Goal: Check status: Check status

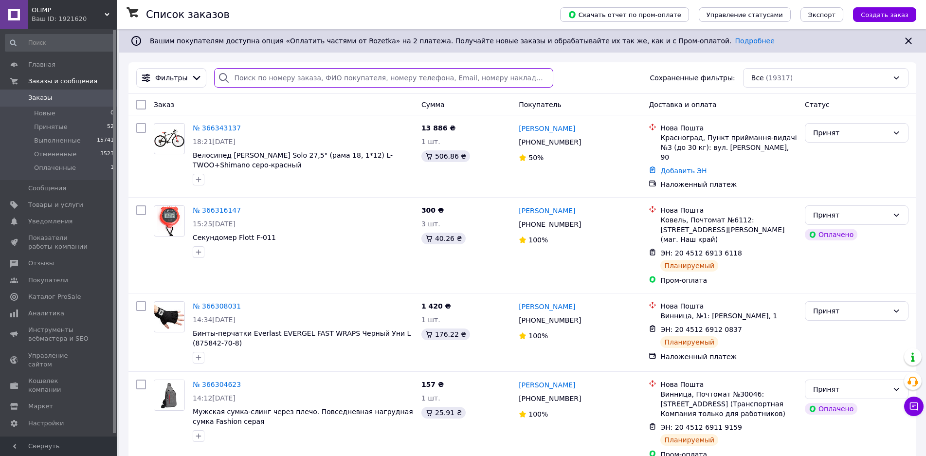
paste input "366069766"
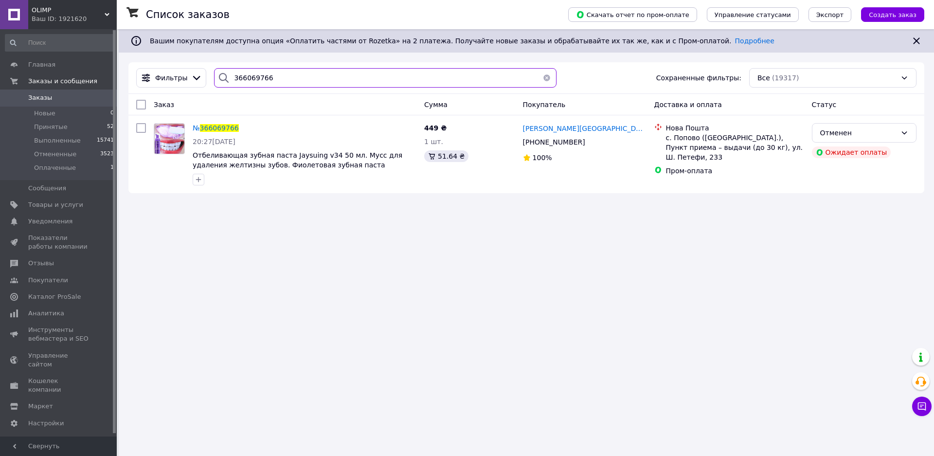
click at [295, 73] on input "366069766" at bounding box center [385, 77] width 343 height 19
click at [295, 74] on input "366069766" at bounding box center [385, 77] width 343 height 19
paste input "5921898"
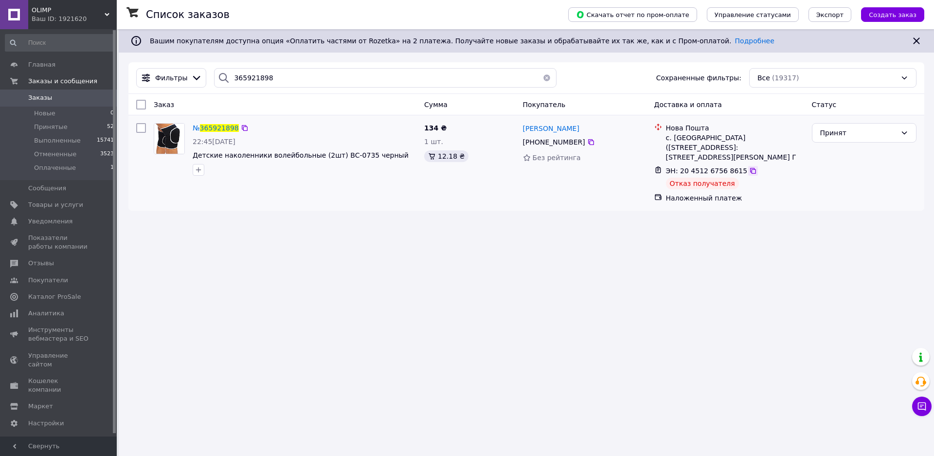
click at [750, 172] on icon at bounding box center [753, 171] width 6 height 6
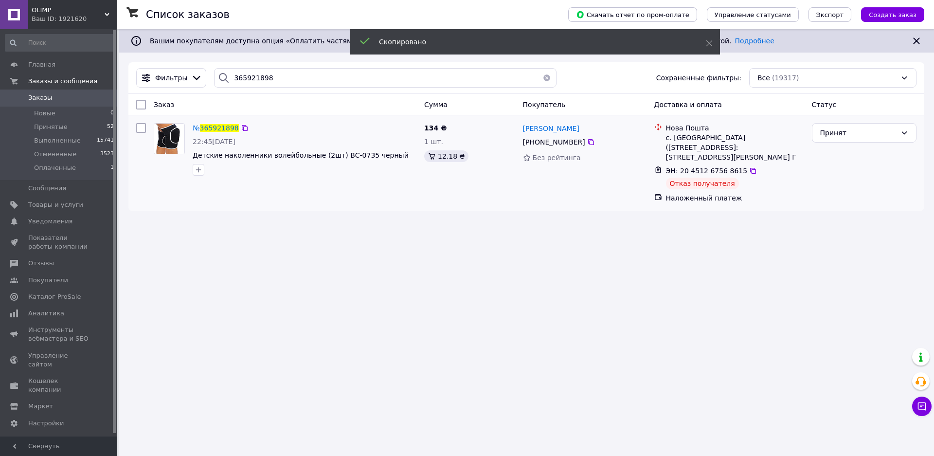
drag, startPoint x: 584, startPoint y: 143, endPoint x: 581, endPoint y: 148, distance: 5.9
click at [588, 143] on icon at bounding box center [591, 142] width 6 height 6
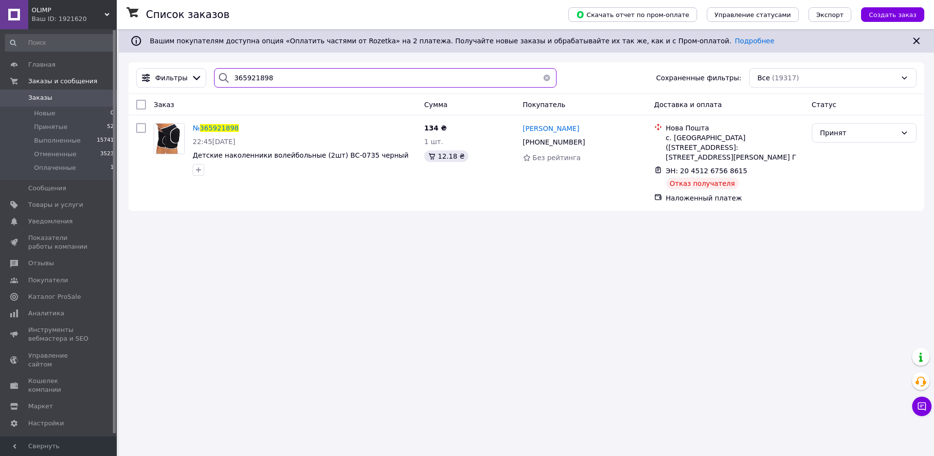
click at [289, 81] on input "365921898" at bounding box center [385, 77] width 343 height 19
drag, startPoint x: 289, startPoint y: 81, endPoint x: 275, endPoint y: 79, distance: 14.3
click at [275, 79] on input "365921898" at bounding box center [385, 77] width 343 height 19
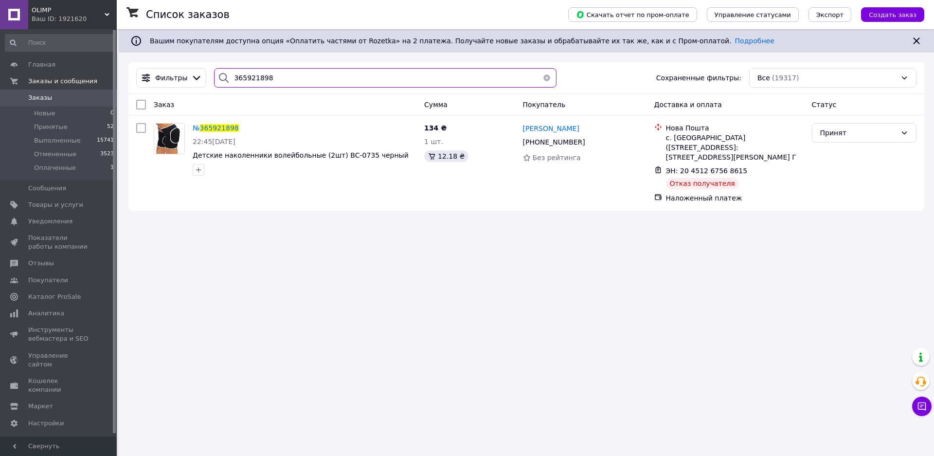
click at [275, 79] on input "365921898" at bounding box center [385, 77] width 343 height 19
paste input "6036032"
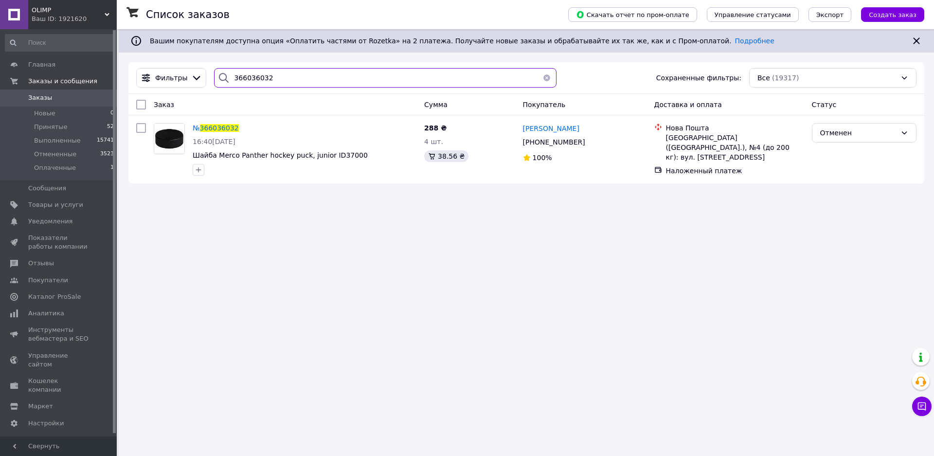
click at [285, 79] on input "366036032" at bounding box center [385, 77] width 343 height 19
paste input "5979611"
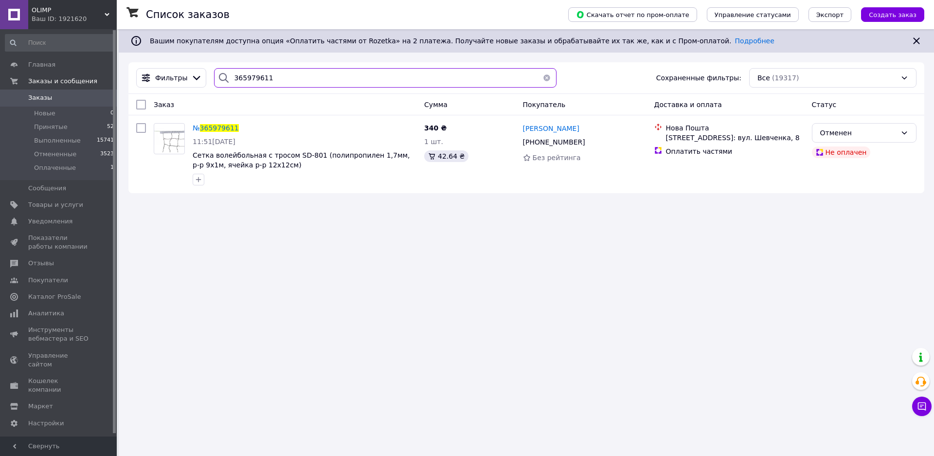
type input "365979611"
click at [539, 78] on button "button" at bounding box center [546, 77] width 19 height 19
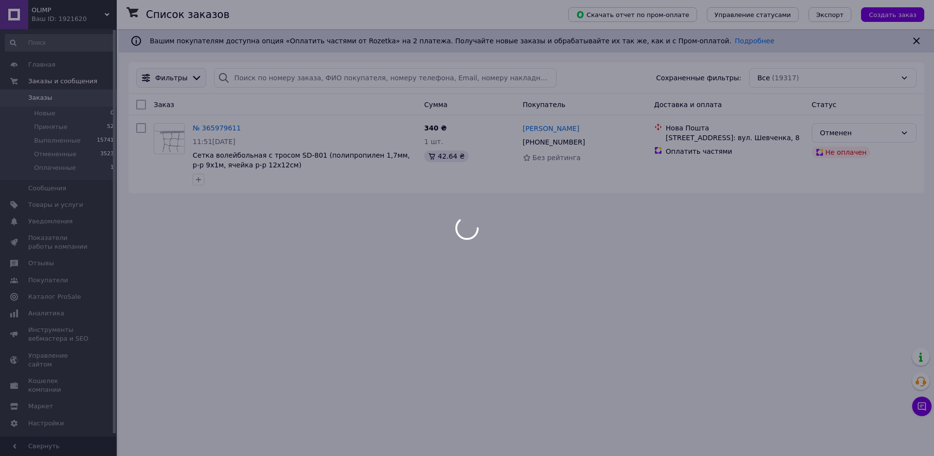
click at [191, 81] on icon at bounding box center [196, 78] width 11 height 11
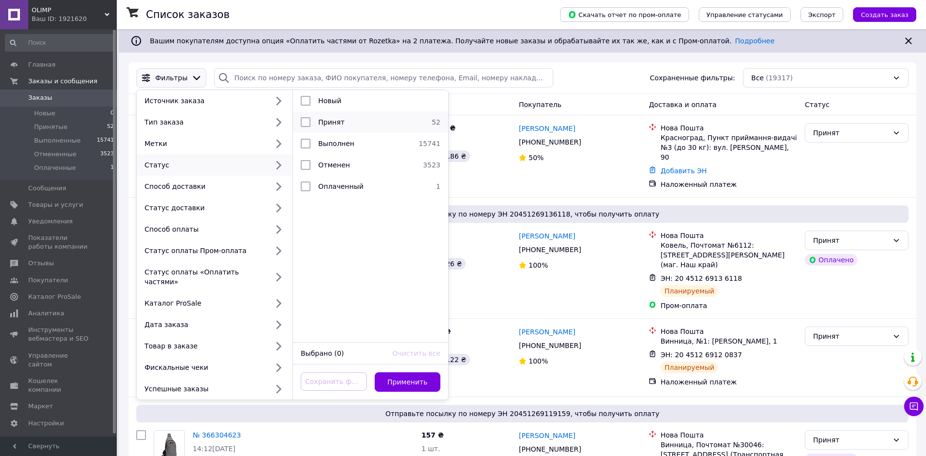
click at [383, 126] on div "Принят" at bounding box center [369, 122] width 110 height 10
checkbox input "true"
click at [413, 372] on button "Применить" at bounding box center [408, 381] width 66 height 19
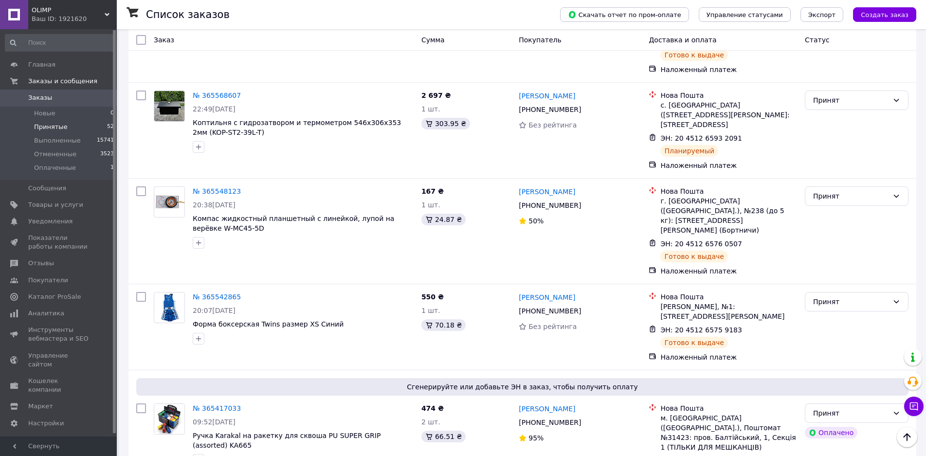
scroll to position [2336, 0]
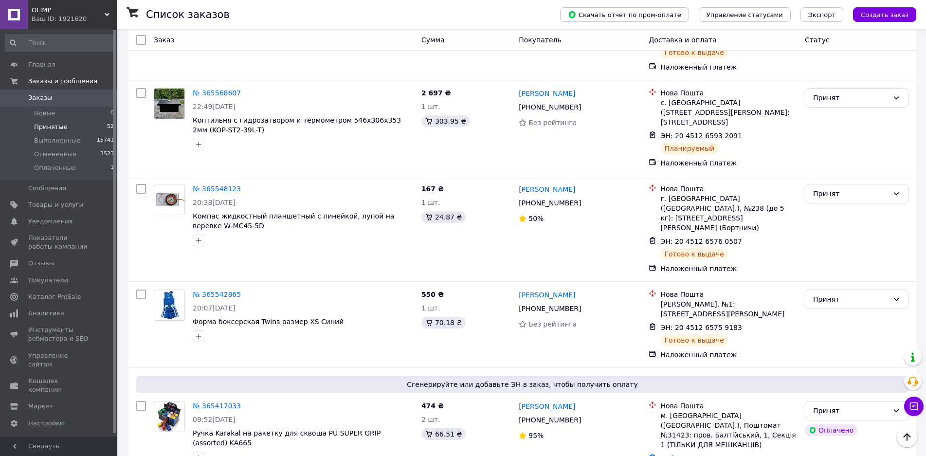
click at [839, 393] on li "Отменен" at bounding box center [856, 394] width 103 height 18
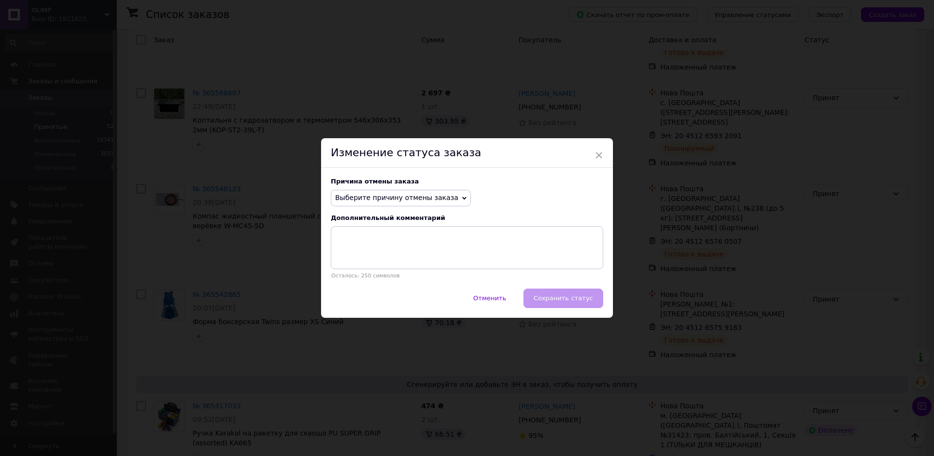
click at [406, 199] on span "Выберите причину отмены заказа" at bounding box center [396, 198] width 123 height 8
click at [380, 241] on li "Оплата не поступила" at bounding box center [400, 245] width 139 height 14
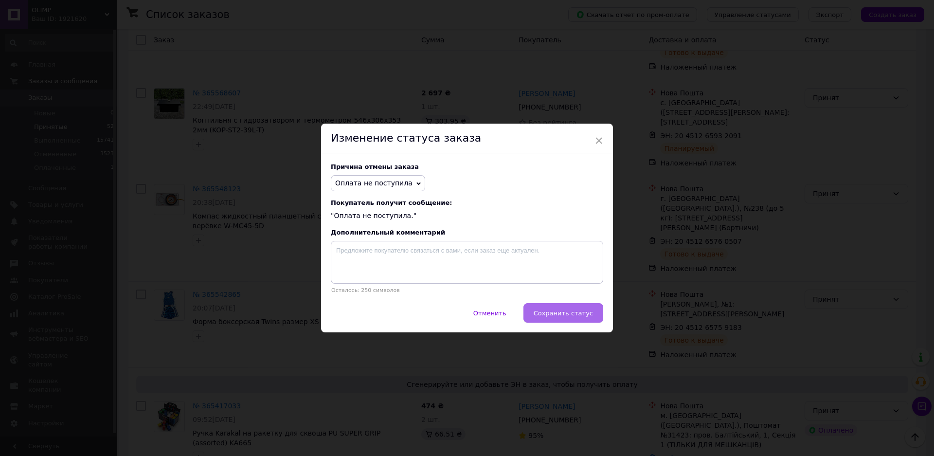
click at [551, 316] on span "Сохранить статус" at bounding box center [563, 313] width 59 height 7
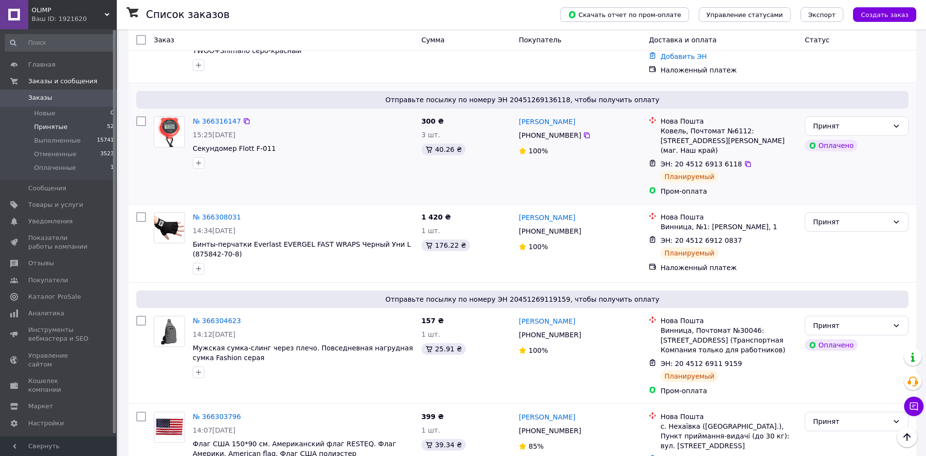
scroll to position [0, 0]
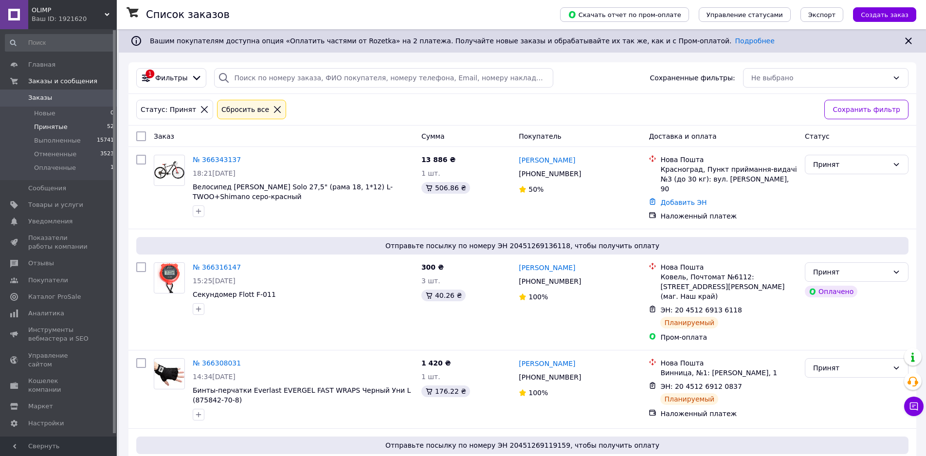
click at [273, 111] on icon at bounding box center [277, 109] width 9 height 9
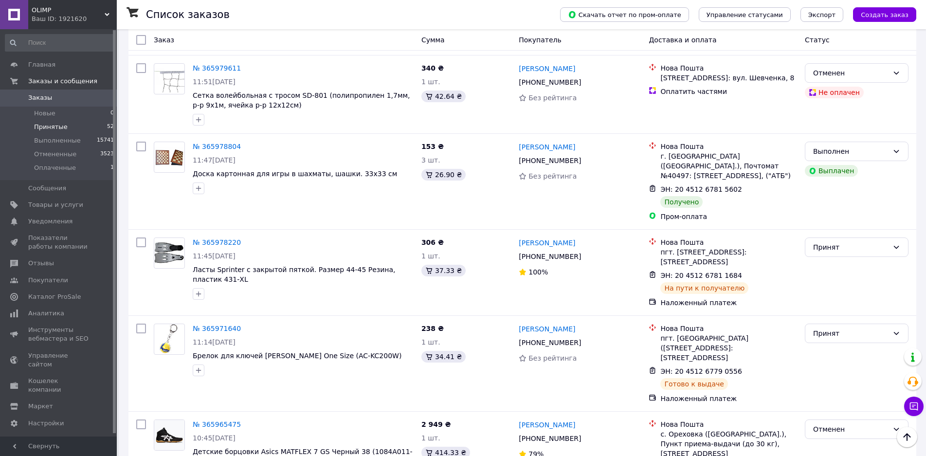
scroll to position [2484, 0]
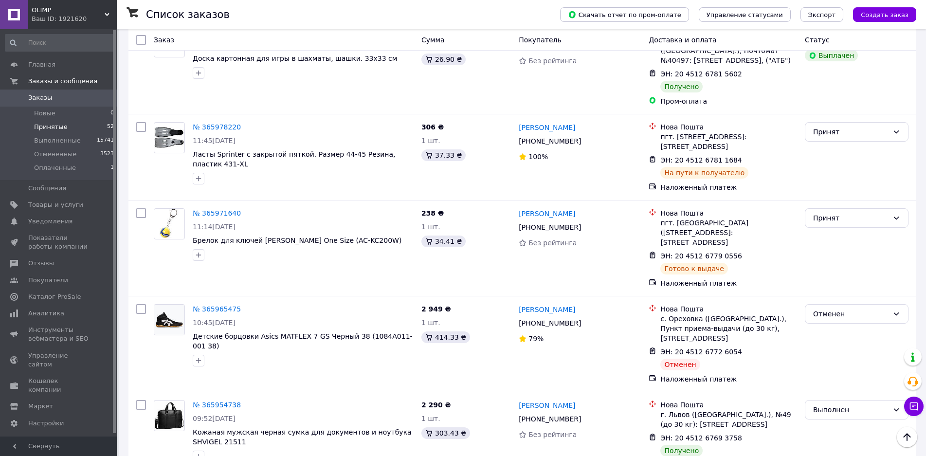
click at [830, 399] on li "Отменен" at bounding box center [856, 397] width 103 height 18
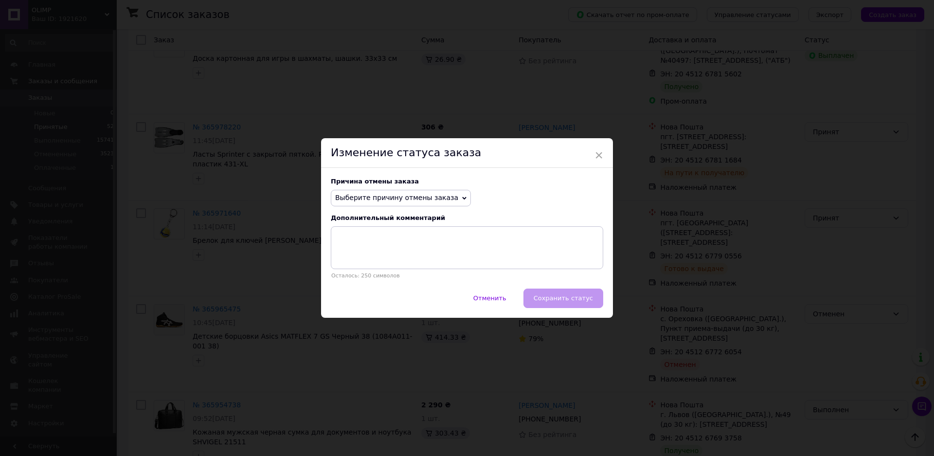
click at [421, 194] on span "Выберите причину отмены заказа" at bounding box center [396, 198] width 123 height 8
click at [383, 242] on li "Оплата не поступила" at bounding box center [400, 245] width 139 height 14
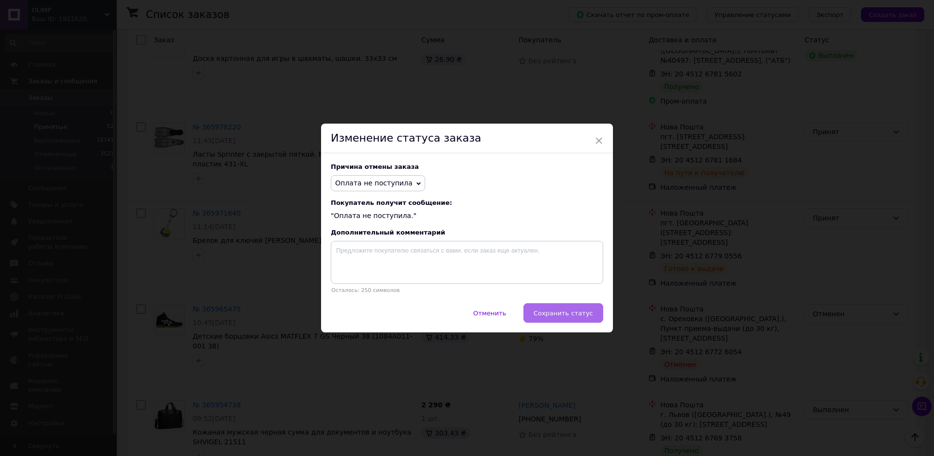
click at [570, 311] on span "Сохранить статус" at bounding box center [563, 313] width 59 height 7
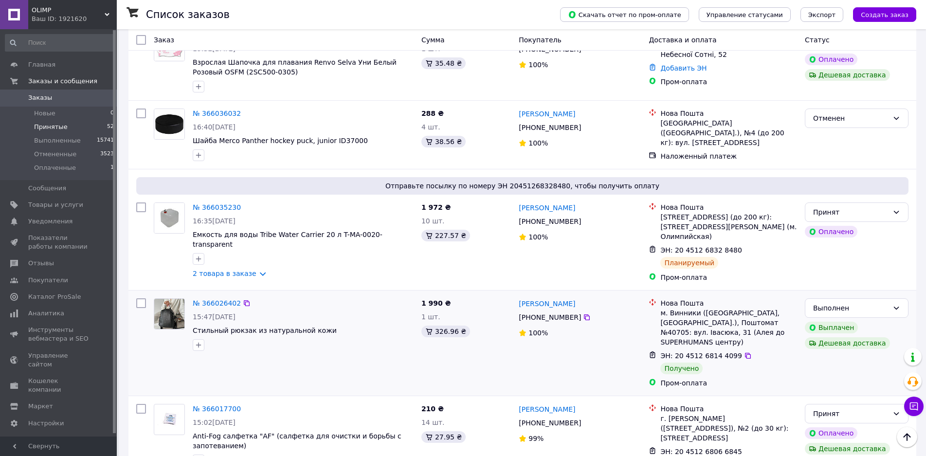
scroll to position [1460, 0]
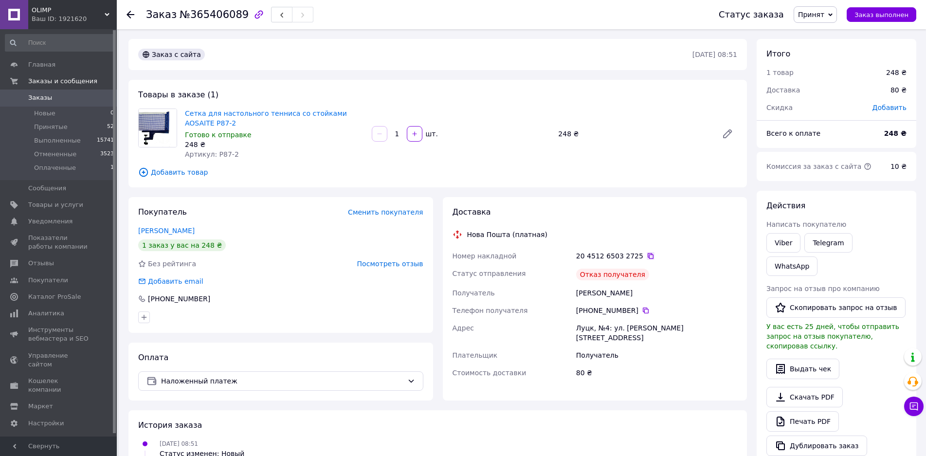
click at [647, 255] on icon at bounding box center [651, 256] width 8 height 8
click at [647, 256] on icon at bounding box center [651, 256] width 8 height 8
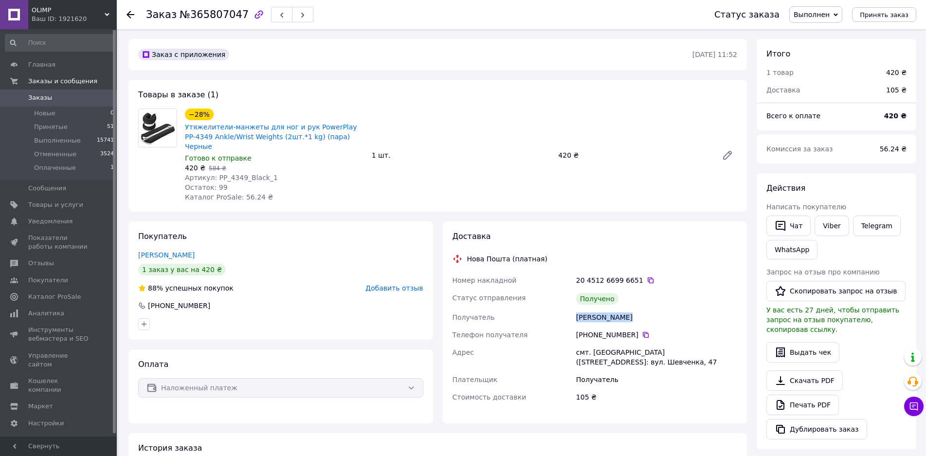
drag, startPoint x: 567, startPoint y: 307, endPoint x: 655, endPoint y: 306, distance: 88.6
click at [655, 306] on div "Номер накладной 20 4512 6699 6651   Статус отправления Получено Получатель [PER…" at bounding box center [595, 339] width 289 height 134
copy div "Получатель [PERSON_NAME]"
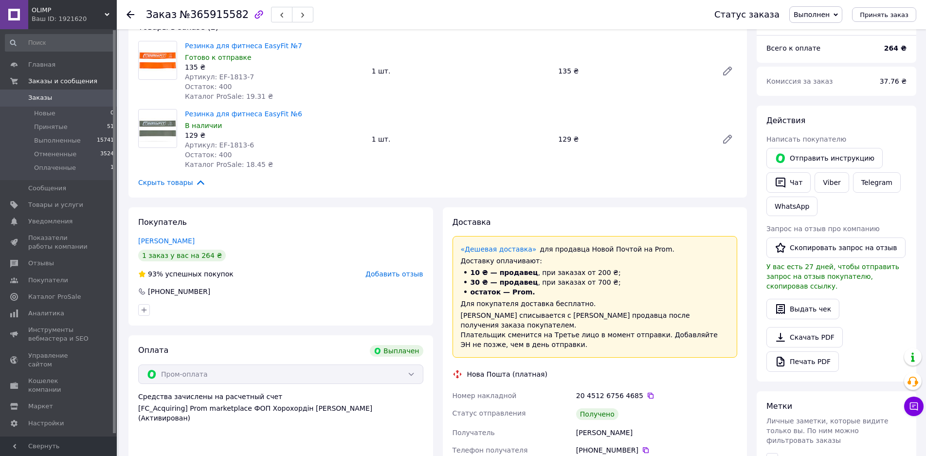
scroll to position [195, 0]
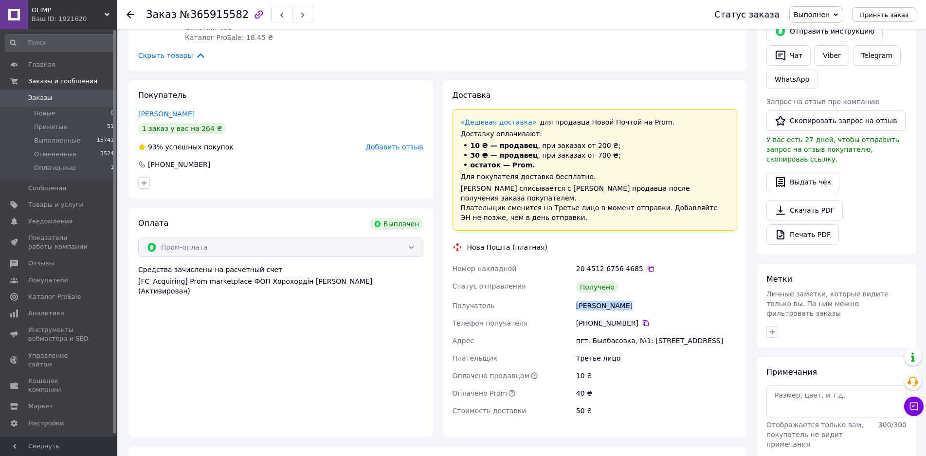
drag, startPoint x: 610, startPoint y: 295, endPoint x: 626, endPoint y: 295, distance: 15.6
click at [652, 295] on div "Номер накладной 20 4512 6756 4685   Статус отправления Получено Получатель Дудн…" at bounding box center [595, 340] width 289 height 160
click at [642, 319] on icon at bounding box center [646, 323] width 8 height 8
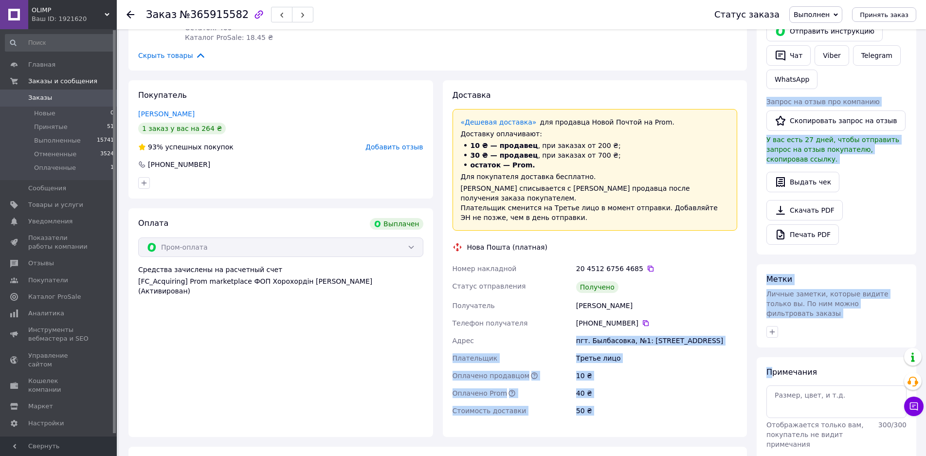
drag, startPoint x: 570, startPoint y: 329, endPoint x: 773, endPoint y: 329, distance: 202.5
click at [773, 329] on div "Заказ с приложения Выплачен Дешевая доставка 09.10.2025 • 21:56 Товары в заказе…" at bounding box center [523, 310] width 798 height 933
click at [677, 332] on div "пгт. Былбасовка, №1: ул. Центральная, 75в" at bounding box center [656, 341] width 165 height 18
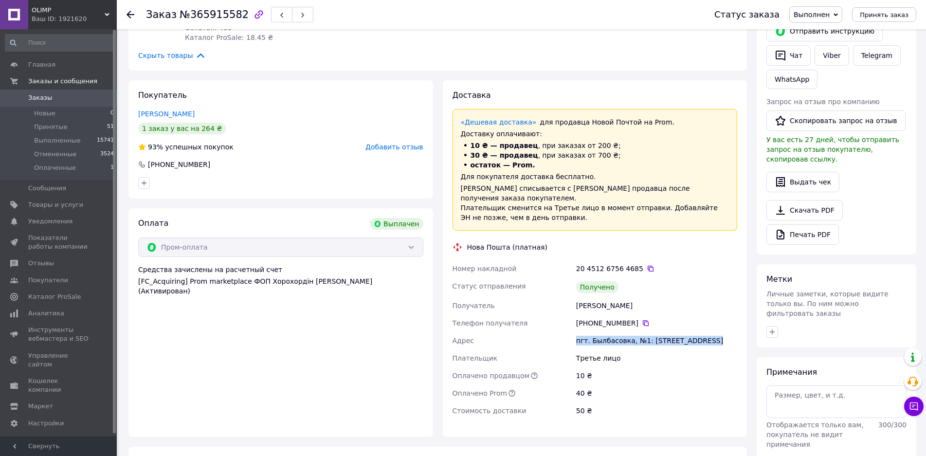
click at [677, 332] on div "пгт. Былбасовка, №1: ул. Центральная, 75в" at bounding box center [656, 341] width 165 height 18
copy div "пгт. Былбасовка, №1: ул. Центральная, 75в"
click at [647, 265] on icon at bounding box center [651, 269] width 8 height 8
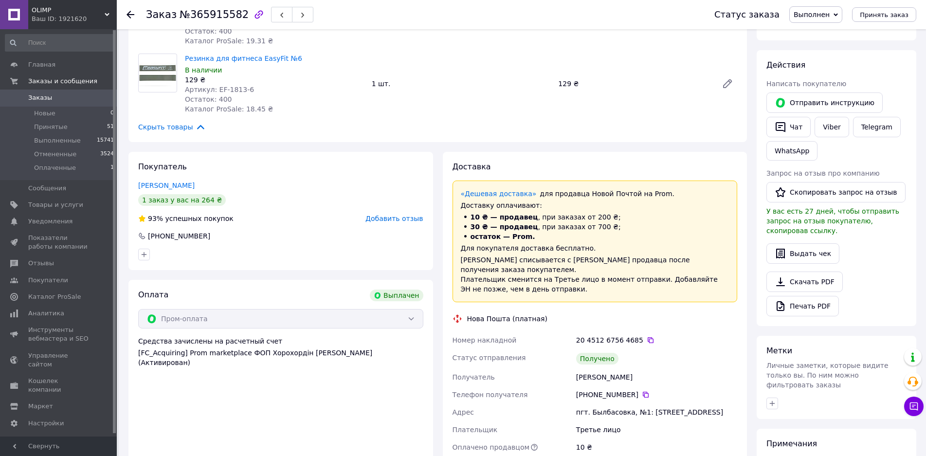
scroll to position [0, 0]
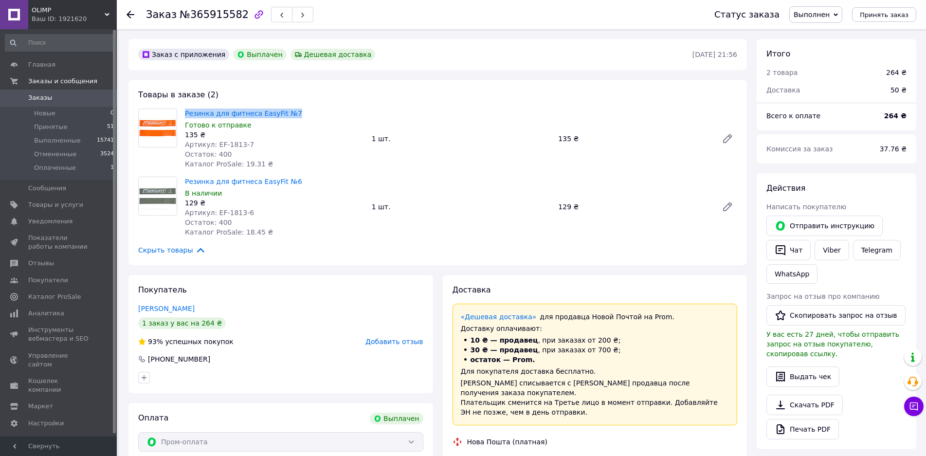
drag, startPoint x: 182, startPoint y: 109, endPoint x: 304, endPoint y: 115, distance: 122.8
click at [323, 112] on div "Резинка для фитнеса EasyFit №7 Готово к отправке 135 ₴ Артикул: EF-1813-7 Остат…" at bounding box center [274, 139] width 187 height 64
copy link "Резинка для фитнеса EasyFit №7"
drag, startPoint x: 183, startPoint y: 174, endPoint x: 301, endPoint y: 178, distance: 117.4
click at [315, 178] on div "Товары в заказе (2) Резинка для фитнеса EasyFit №7 Готово к отправке 135 ₴ Арти…" at bounding box center [437, 172] width 619 height 185
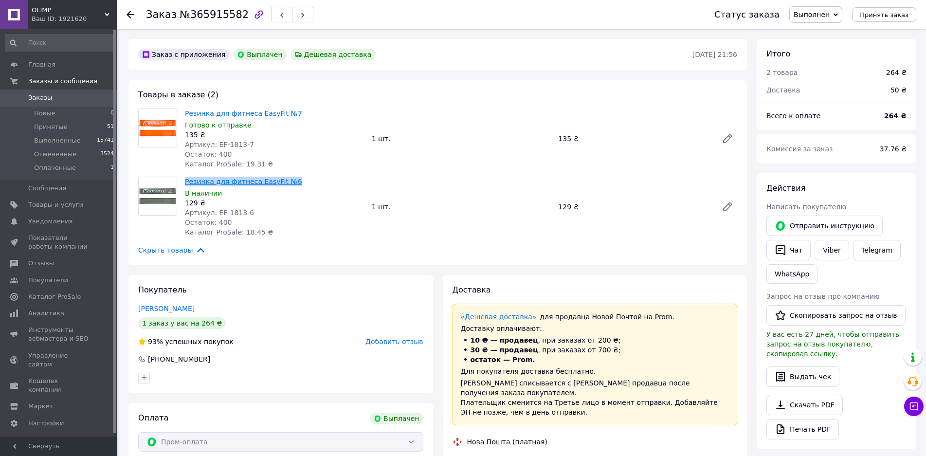
copy link "Резинка для фитнеса EasyFit №6"
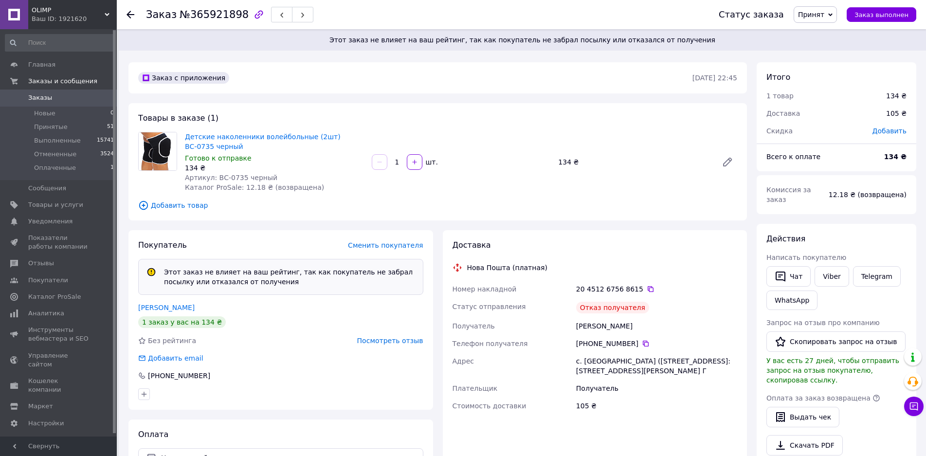
drag, startPoint x: 575, startPoint y: 324, endPoint x: 671, endPoint y: 324, distance: 95.9
click at [680, 324] on div "Номер накладной 20 4512 6756 8615   Статус отправления Отказ получателя Получат…" at bounding box center [595, 347] width 289 height 134
click at [643, 342] on icon at bounding box center [646, 344] width 6 height 6
click at [643, 344] on icon at bounding box center [646, 344] width 6 height 6
drag, startPoint x: 575, startPoint y: 363, endPoint x: 749, endPoint y: 369, distance: 173.9
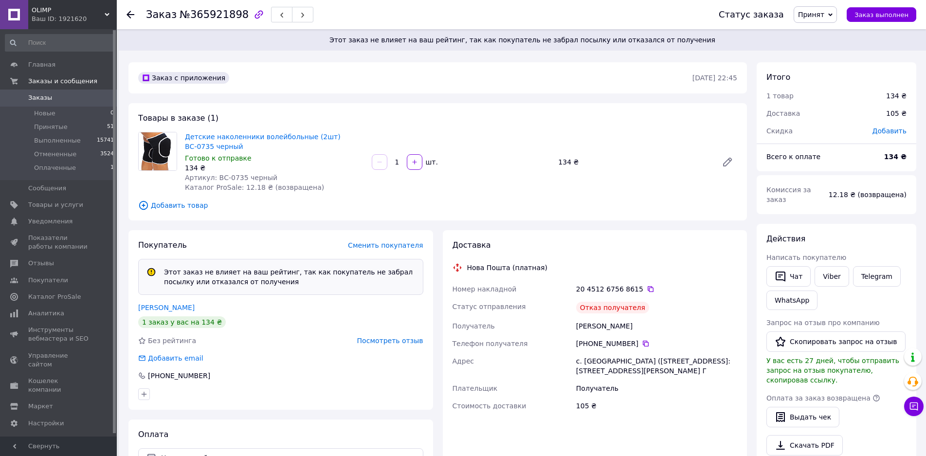
click at [749, 369] on div "Доставка Нова Пошта (платная) Номер накладной 20 4512 6756 8615   Статус отправ…" at bounding box center [595, 353] width 314 height 247
copy div "с. Голубовка (Днепропетровская обл., Новомосковский р-н.), №1: ул. Леси Украинк…"
click at [647, 289] on icon at bounding box center [651, 289] width 8 height 8
drag, startPoint x: 183, startPoint y: 134, endPoint x: 233, endPoint y: 141, distance: 50.6
click at [233, 141] on div "Детские наколенники волейбольные (2шт) ВС-0735 черный Готово к отправке 134 ₴ А…" at bounding box center [274, 162] width 187 height 64
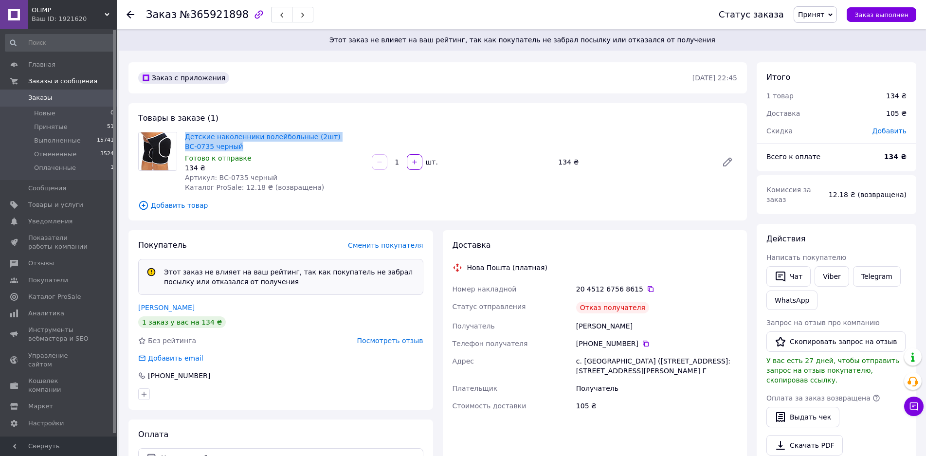
drag, startPoint x: 217, startPoint y: 147, endPoint x: 182, endPoint y: 134, distance: 37.1
click at [180, 134] on div "Детские наколенники волейбольные (2шт) ВС-0735 черный Готово к отправке 134 ₴ А…" at bounding box center [437, 162] width 607 height 60
copy div "Детские наколенники волейбольные (2шт) ВС-0735 черный"
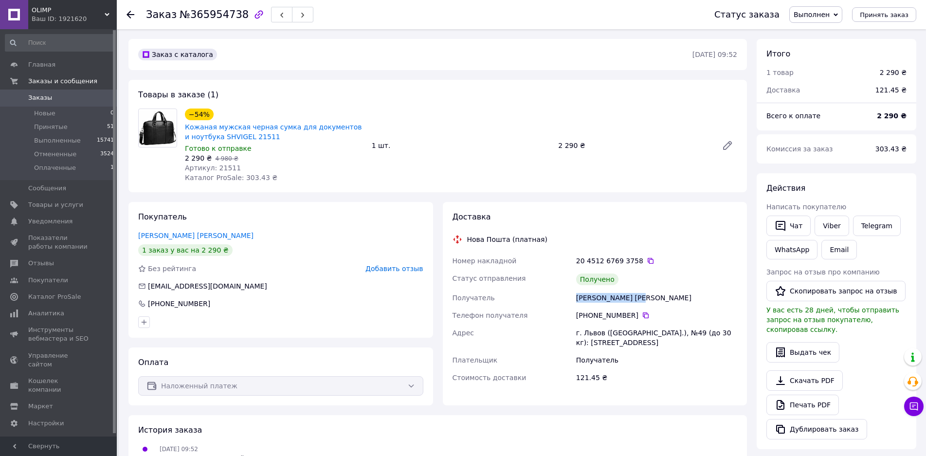
drag, startPoint x: 573, startPoint y: 297, endPoint x: 660, endPoint y: 298, distance: 86.6
click at [660, 298] on div "Номер накладной 20 4512 6769 3758   Статус отправления Получено Получатель [PER…" at bounding box center [595, 319] width 289 height 134
click at [643, 316] on icon at bounding box center [646, 315] width 6 height 6
drag, startPoint x: 651, startPoint y: 339, endPoint x: 670, endPoint y: 342, distance: 19.1
click at [670, 342] on div "г. Львов ([GEOGRAPHIC_DATA].), №49 (до 30 кг): [STREET_ADDRESS]" at bounding box center [656, 337] width 165 height 27
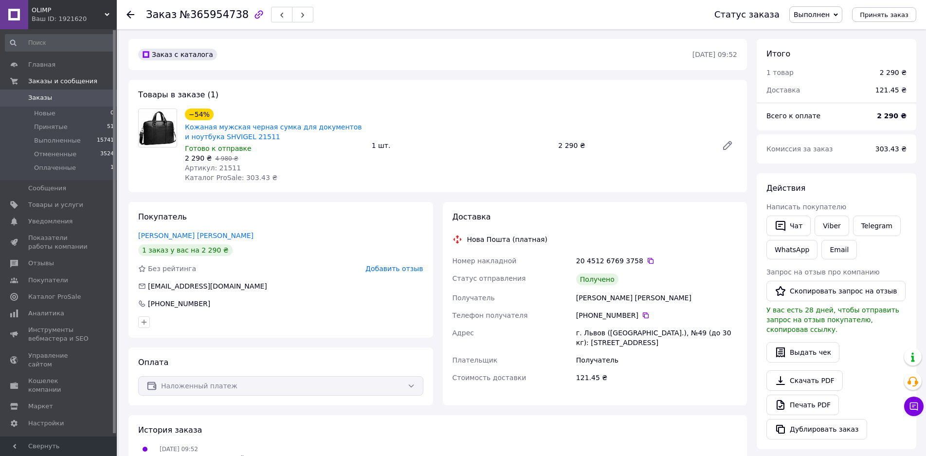
copy div "г. Львов ([GEOGRAPHIC_DATA].), №49 (до 30 кг): [STREET_ADDRESS]"
click at [647, 259] on icon at bounding box center [651, 261] width 8 height 8
drag, startPoint x: 187, startPoint y: 124, endPoint x: 279, endPoint y: 132, distance: 92.8
click at [276, 142] on div "−54% Кожаная мужская черная сумка для документов и ноутбука SHVIGEL 21511 Готов…" at bounding box center [274, 146] width 187 height 78
copy link "Кожаная мужская черная сумка для документов и ноутбука SHVIGEL 21511"
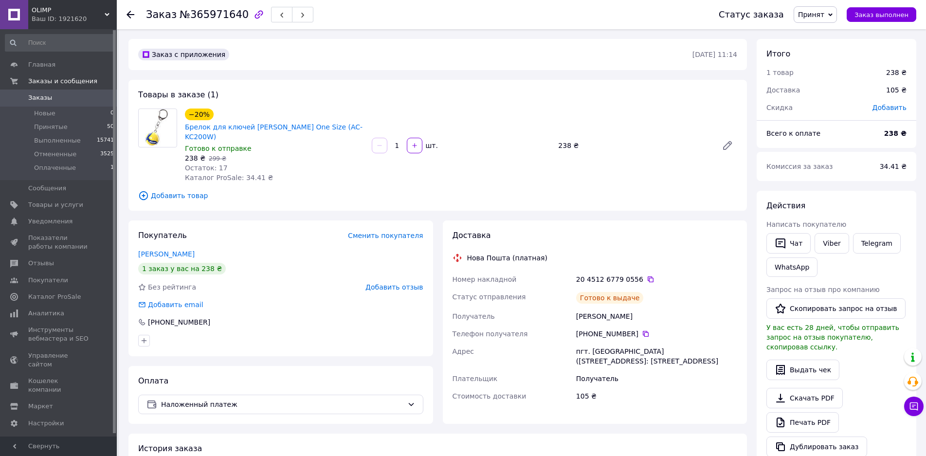
drag, startPoint x: 577, startPoint y: 315, endPoint x: 666, endPoint y: 315, distance: 89.6
click at [669, 315] on div "[PERSON_NAME]" at bounding box center [656, 317] width 165 height 18
copy div "[PERSON_NAME]"
click at [642, 333] on icon at bounding box center [646, 334] width 8 height 8
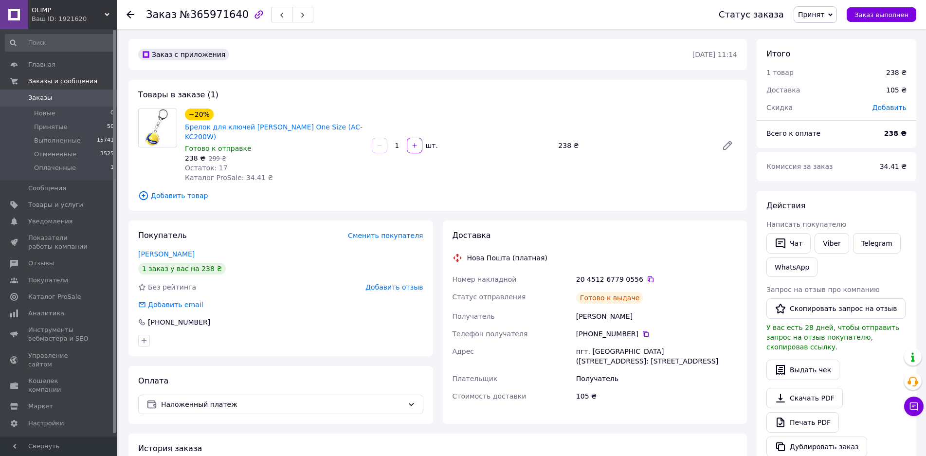
drag, startPoint x: 578, startPoint y: 352, endPoint x: 658, endPoint y: 366, distance: 80.9
click at [658, 366] on div "Номер накладной 20 4512 6779 0556   Статус отправления [PERSON_NAME] к выдаче П…" at bounding box center [595, 338] width 289 height 134
copy div "[GEOGRAPHIC_DATA] пгт. [GEOGRAPHIC_DATA] ([STREET_ADDRESS]: [STREET_ADDRESS]"
click at [648, 278] on icon at bounding box center [651, 279] width 6 height 6
drag, startPoint x: 183, startPoint y: 125, endPoint x: 223, endPoint y: 132, distance: 40.1
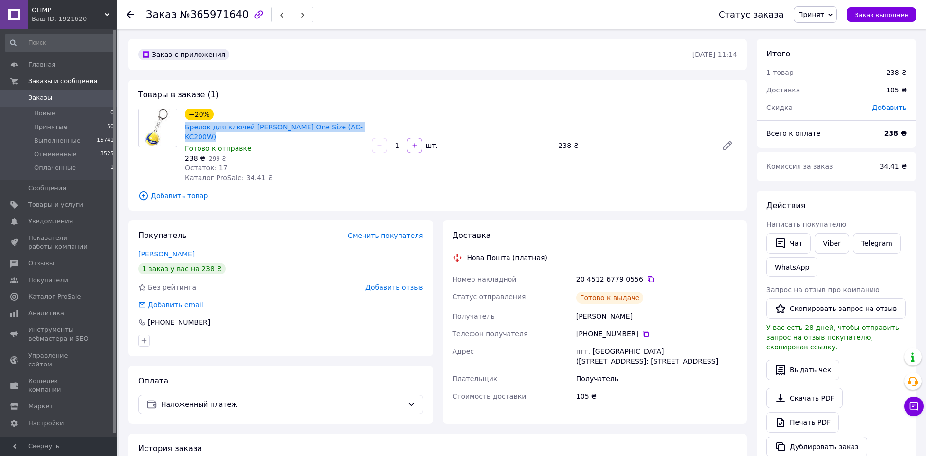
click at [222, 135] on div "−20% Брелок для ключей Mikasa Желтый One Size (AC-KC200W) Готово к отправке 238…" at bounding box center [274, 146] width 187 height 78
copy link "Брелок для ключей Mikasa Желтый One Size (AC-KC200W)"
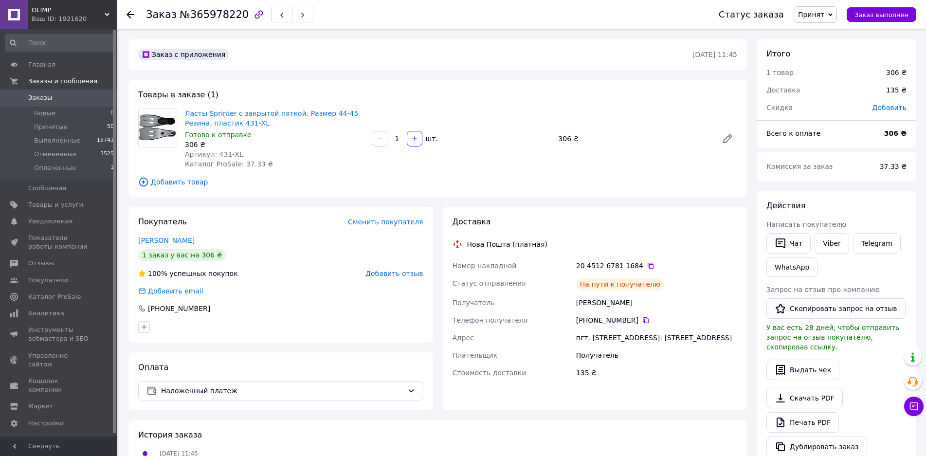
drag, startPoint x: 575, startPoint y: 302, endPoint x: 631, endPoint y: 306, distance: 56.6
click at [654, 302] on div "[PERSON_NAME]" at bounding box center [656, 303] width 165 height 18
drag, startPoint x: 640, startPoint y: 321, endPoint x: 630, endPoint y: 322, distance: 10.3
click at [642, 321] on icon at bounding box center [646, 320] width 8 height 8
drag, startPoint x: 572, startPoint y: 339, endPoint x: 638, endPoint y: 347, distance: 66.2
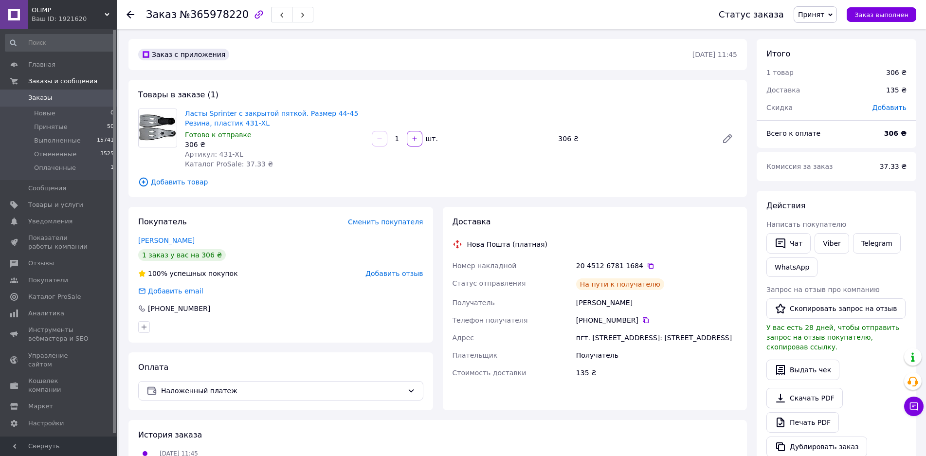
click at [638, 347] on div "Номер накладной 20 4512 6781 1684   Статус отправления На пути к получателю Пол…" at bounding box center [595, 319] width 289 height 125
copy div "Адрес пгт. Воскресенское (Николаевская обл.), №1: ул. Соборная, 51"
click at [648, 267] on icon at bounding box center [651, 266] width 6 height 6
drag, startPoint x: 183, startPoint y: 110, endPoint x: 257, endPoint y: 125, distance: 76.6
click at [257, 125] on div "Ласты Sprinter с закрытой пяткой. Размер 44-45 Резина, пластик 431-XL Готово к …" at bounding box center [274, 139] width 187 height 64
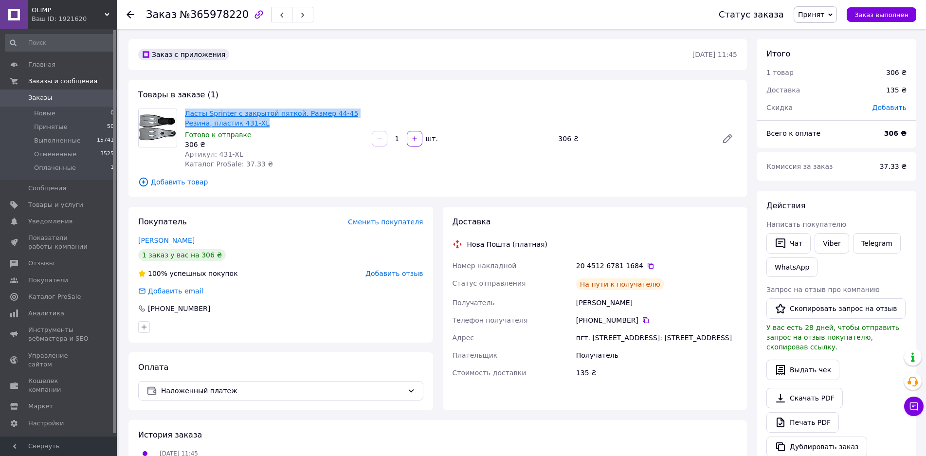
copy link "Ласты Sprinter с закрытой пяткой. Размер 44-45 Резина, пластик 431-XL"
drag, startPoint x: 214, startPoint y: 155, endPoint x: 246, endPoint y: 151, distance: 32.4
click at [246, 151] on div "Артикул: 431-XL" at bounding box center [274, 154] width 179 height 10
copy span "431-XL"
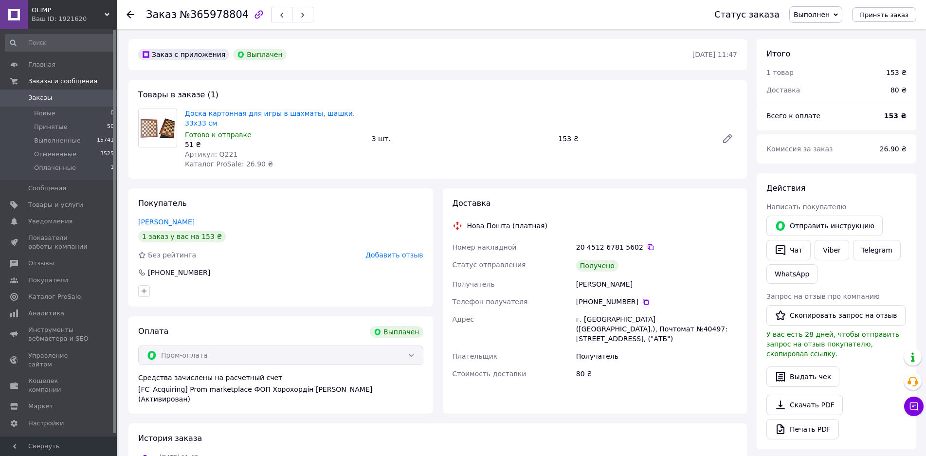
drag, startPoint x: 633, startPoint y: 273, endPoint x: 657, endPoint y: 272, distance: 23.4
click at [657, 272] on div "Номер накладной 20 4512 6781 5602   Статус отправления Получено Получатель [PER…" at bounding box center [595, 310] width 289 height 144
copy div "Получатель [PERSON_NAME]"
click at [642, 298] on icon at bounding box center [646, 302] width 8 height 8
click at [643, 299] on icon at bounding box center [646, 302] width 6 height 6
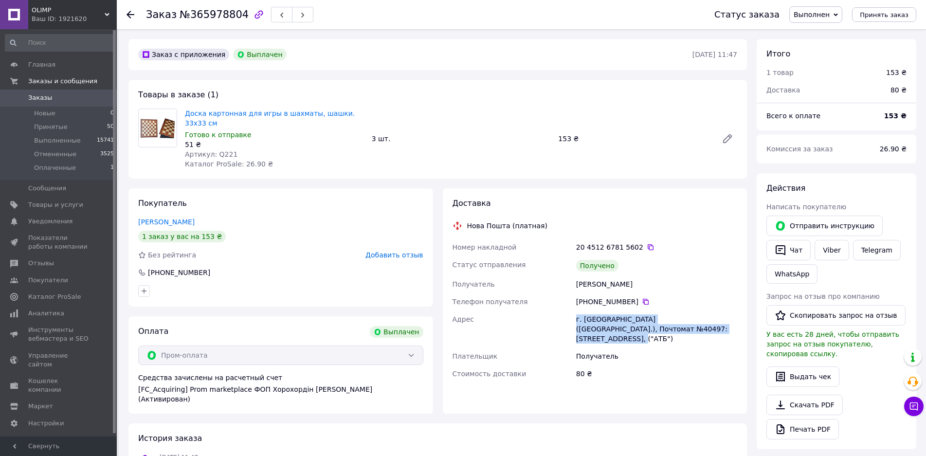
drag, startPoint x: 572, startPoint y: 310, endPoint x: 692, endPoint y: 316, distance: 120.4
click at [692, 316] on div "Номер накладной 20 4512 6781 5602   Статус отправления Получено Получатель [PER…" at bounding box center [595, 310] width 289 height 144
copy div "Адрес г. [GEOGRAPHIC_DATA] ([GEOGRAPHIC_DATA].), Почтомат №40497: [STREET_ADDRE…"
click at [647, 243] on icon at bounding box center [651, 247] width 8 height 8
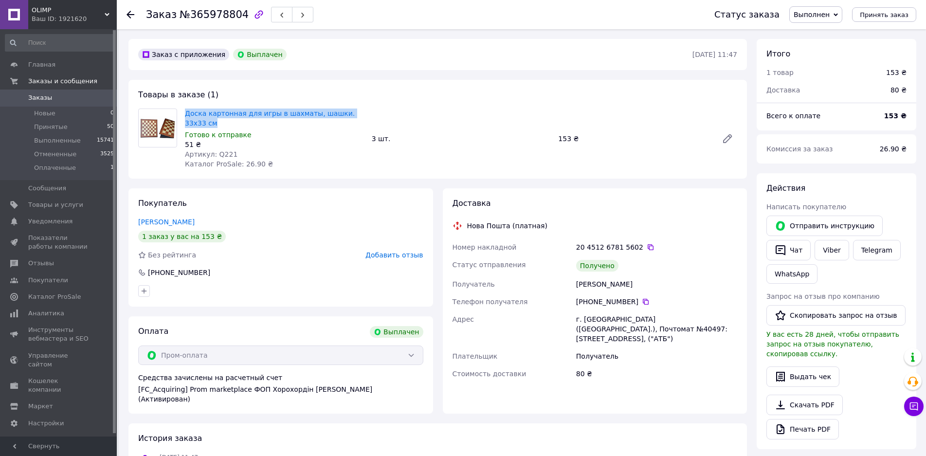
drag, startPoint x: 182, startPoint y: 112, endPoint x: 369, endPoint y: 110, distance: 187.9
click at [369, 110] on div "Доска картонная для игры в шахматы, шашки. 33х33 см Готово к отправке 51 ₴ Арти…" at bounding box center [461, 139] width 560 height 64
copy link "Доска картонная для игры в шахматы, шашки. 33х33 см"
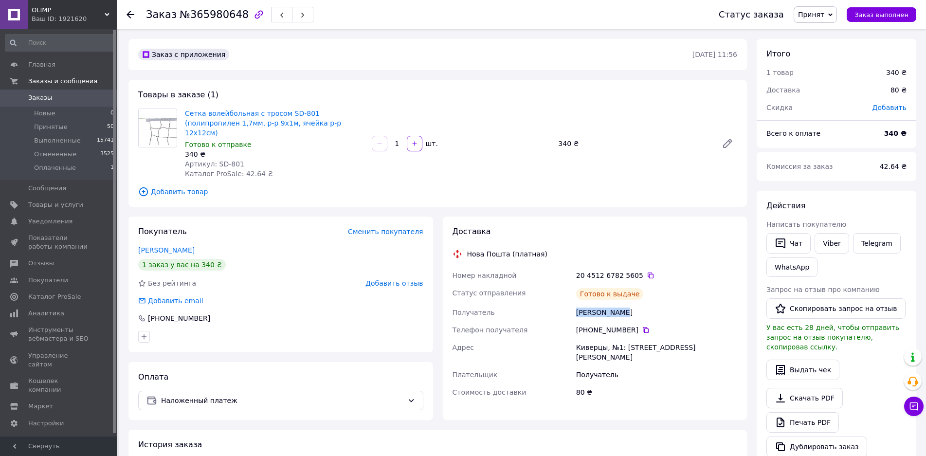
drag, startPoint x: 570, startPoint y: 299, endPoint x: 631, endPoint y: 300, distance: 61.3
click at [631, 299] on div "Номер накладной 20 4512 6782 5605   Статус отправления [PERSON_NAME] к выдаче П…" at bounding box center [595, 334] width 289 height 134
copy div "Получатель [PERSON_NAME]"
click at [642, 326] on icon at bounding box center [646, 330] width 8 height 8
drag, startPoint x: 578, startPoint y: 338, endPoint x: 686, endPoint y: 333, distance: 108.2
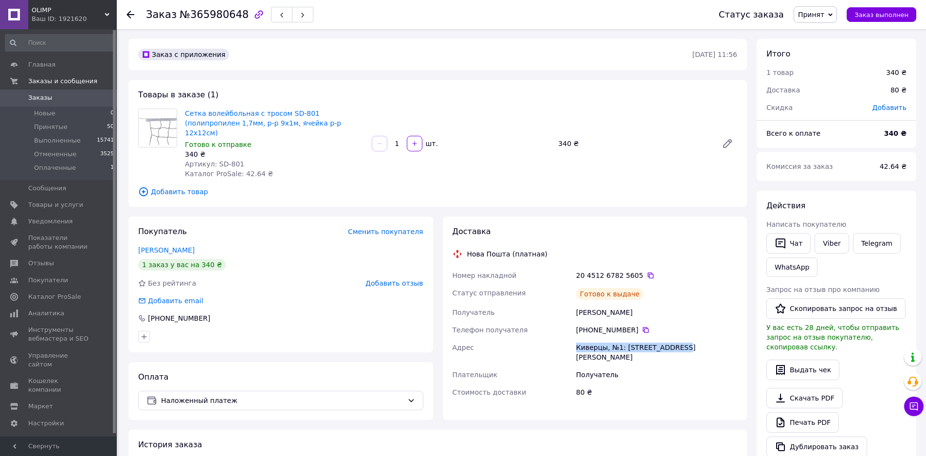
click at [689, 339] on div "Киверцы, №1: [STREET_ADDRESS][PERSON_NAME]" at bounding box center [656, 352] width 165 height 27
copy div "Киверцы, №1: [STREET_ADDRESS][PERSON_NAME]"
click at [648, 273] on icon at bounding box center [651, 276] width 6 height 6
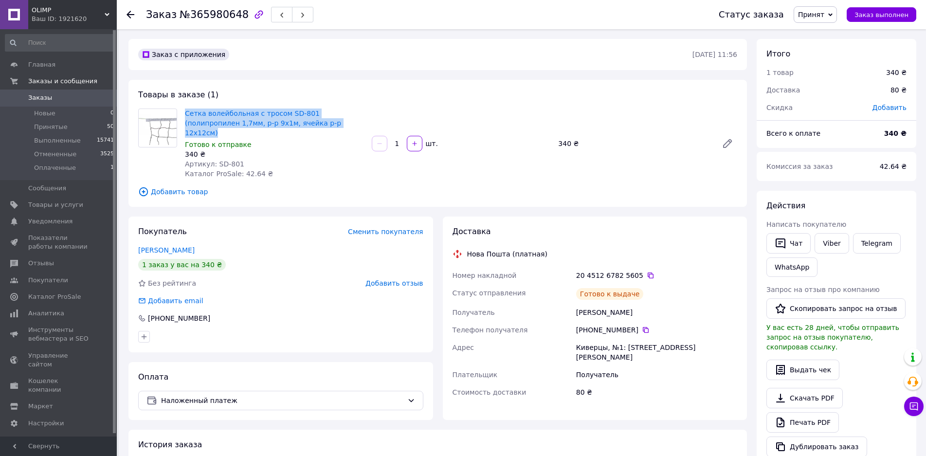
drag, startPoint x: 186, startPoint y: 110, endPoint x: 315, endPoint y: 125, distance: 129.8
click at [315, 125] on div "Сетка волейбольная с тросом SD-801 (полипропилен 1,7мм, р-р 9х1м, ячейка р-р 12…" at bounding box center [274, 144] width 187 height 74
copy link "Сетка волейбольная с тросом SD-801 (полипропилен 1,7мм, р-р 9х1м, ячейка р-р 12…"
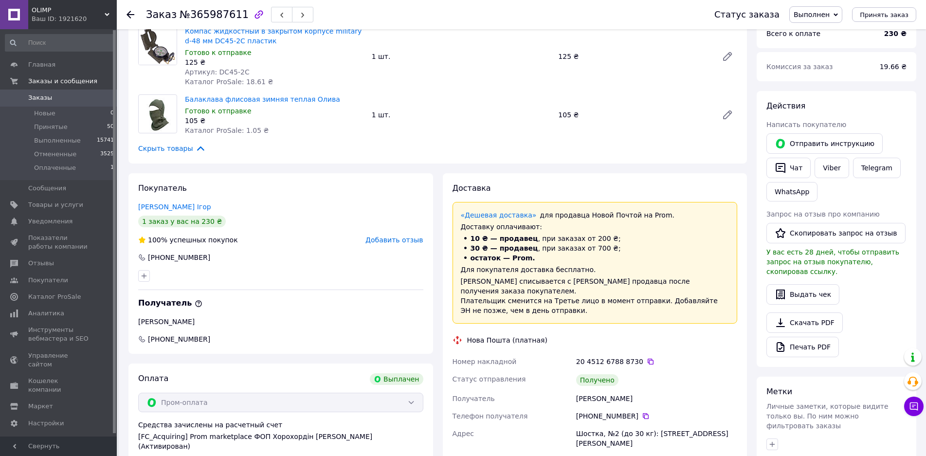
scroll to position [243, 0]
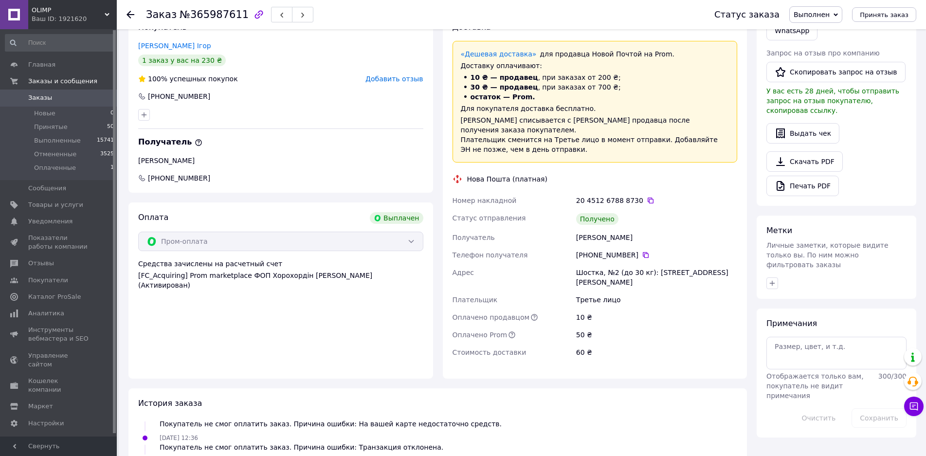
drag, startPoint x: 575, startPoint y: 228, endPoint x: 667, endPoint y: 226, distance: 91.5
click at [667, 229] on div "Юрковський Олександр" at bounding box center [656, 238] width 165 height 18
copy div "Юрковський Олександр"
click at [642, 251] on icon at bounding box center [646, 255] width 8 height 8
drag, startPoint x: 573, startPoint y: 262, endPoint x: 709, endPoint y: 262, distance: 135.8
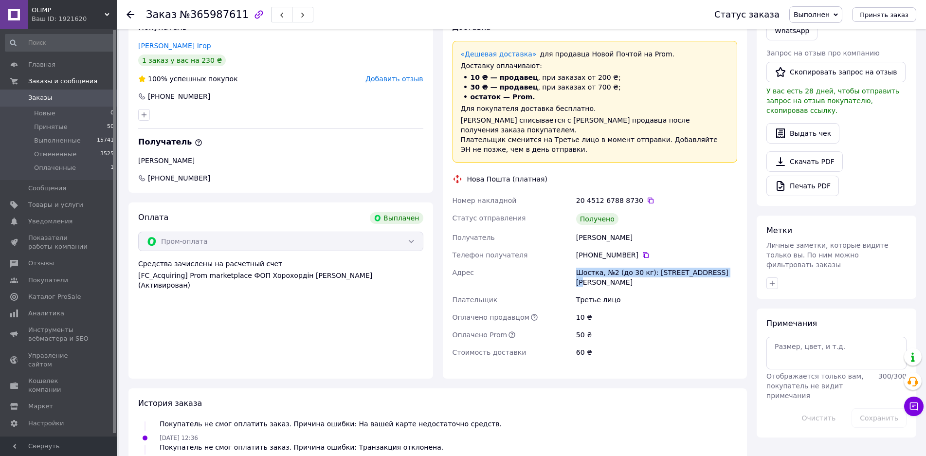
click at [733, 265] on div "Номер накладной 20 4512 6788 8730   Статус отправления Получено Получатель Юрко…" at bounding box center [595, 276] width 289 height 169
copy div "Адрес Шостка, №2 (до 30 кг): ул. Короленко, 33а"
click at [647, 197] on icon at bounding box center [651, 201] width 8 height 8
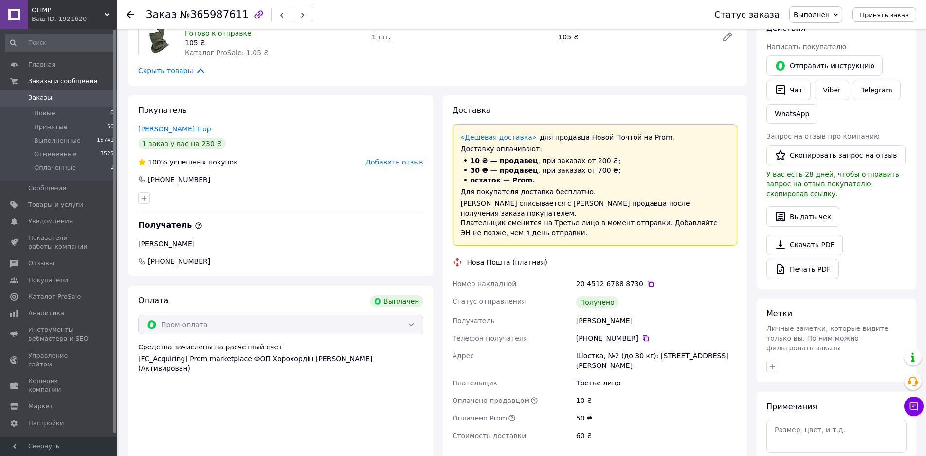
scroll to position [49, 0]
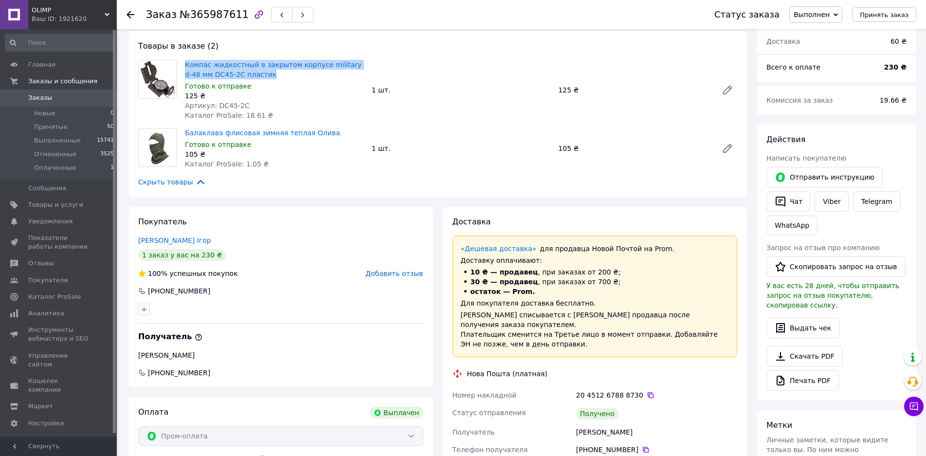
drag, startPoint x: 182, startPoint y: 61, endPoint x: 267, endPoint y: 72, distance: 85.8
click at [267, 72] on div "Компас жидкостный в закрытом корпусе military d-48 мм DC45-2C пластик Готово к …" at bounding box center [274, 90] width 187 height 64
copy link "Компас жидкостный в закрытом корпусе military d-48 мм DC45-2C пластик"
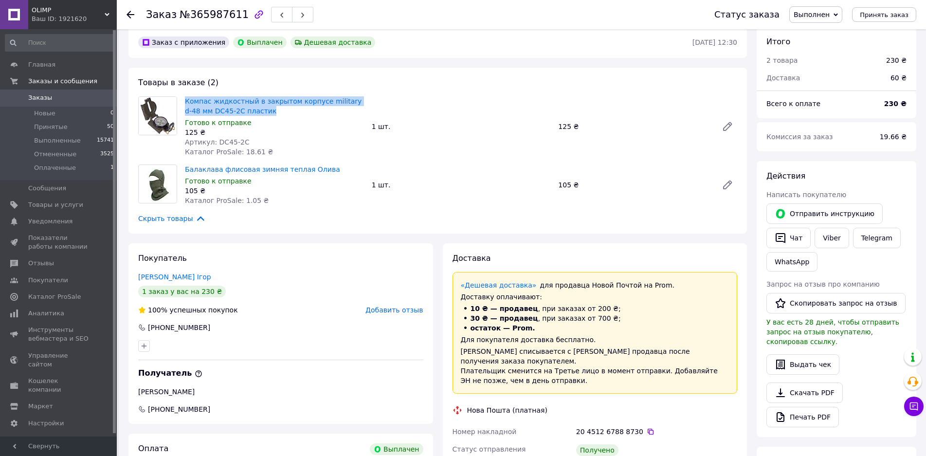
scroll to position [0, 0]
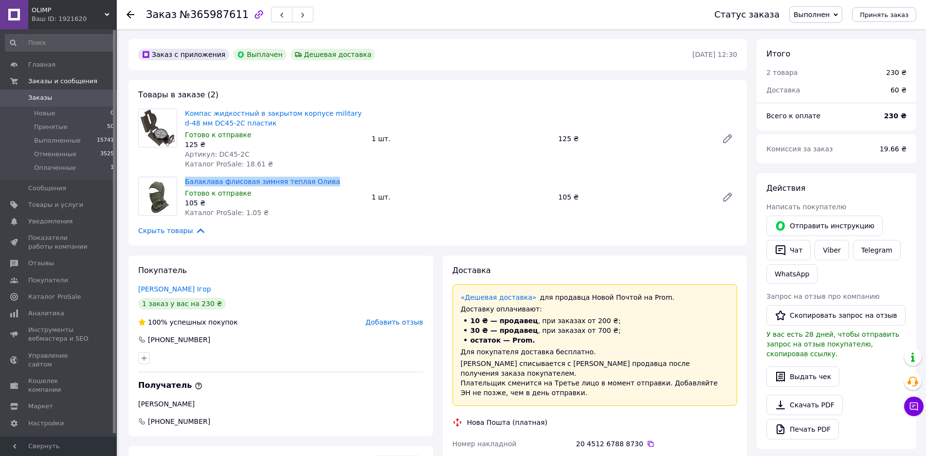
drag, startPoint x: 182, startPoint y: 176, endPoint x: 320, endPoint y: 178, distance: 138.2
click at [320, 178] on div "Балаклава флисовая зимняя теплая Олива Готово к отправке 105 ₴ Каталог ProSale:…" at bounding box center [274, 197] width 187 height 45
copy link "Балаклава флисовая зимняя теплая Олива"
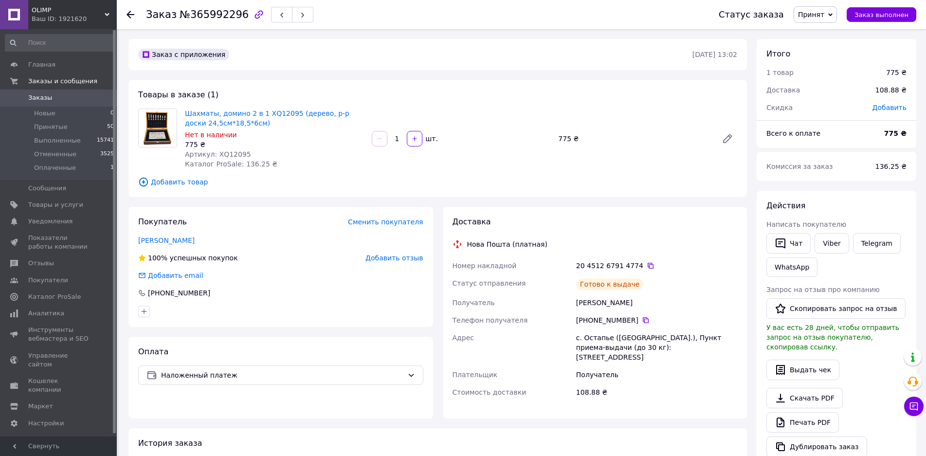
drag, startPoint x: 567, startPoint y: 301, endPoint x: 674, endPoint y: 301, distance: 106.6
click at [674, 301] on div "Номер накладной 20 4512 6791 4774   Статус отправления [PERSON_NAME] к выдаче П…" at bounding box center [595, 329] width 289 height 144
copy div "Получатель [PERSON_NAME]"
click at [643, 323] on icon at bounding box center [646, 320] width 6 height 6
drag, startPoint x: 577, startPoint y: 338, endPoint x: 704, endPoint y: 346, distance: 127.2
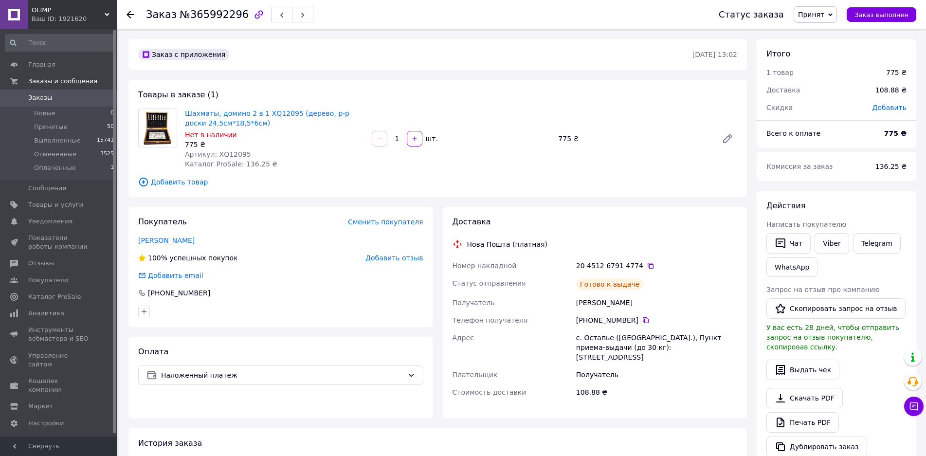
click at [704, 346] on div "с. Остапье ([GEOGRAPHIC_DATA].), Пункт приема-выдачи (до 30 кг): [STREET_ADDRES…" at bounding box center [656, 347] width 165 height 37
copy div "с. Остапье ([GEOGRAPHIC_DATA].), Пункт приема-выдачи (до 30 кг): [STREET_ADDRES…"
click at [648, 266] on icon at bounding box center [651, 266] width 6 height 6
drag, startPoint x: 184, startPoint y: 110, endPoint x: 246, endPoint y: 122, distance: 62.9
click at [246, 122] on div "Шахматы, домино 2 в 1 XQ12095 (дерево, р-р доски 24,5см*18,5*6см) Нет в наличии…" at bounding box center [274, 139] width 187 height 64
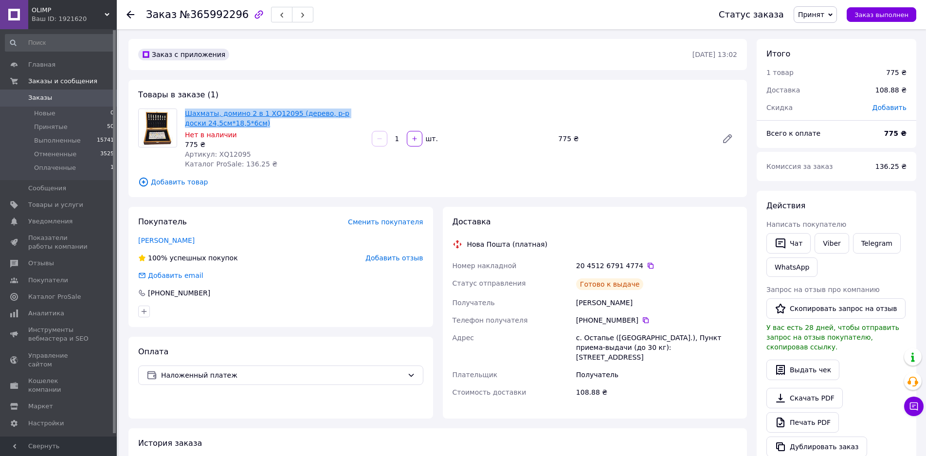
copy link "Шахматы, домино 2 в 1 XQ12095 (дерево, р-р доски 24,5см*18,5*6см)"
drag, startPoint x: 223, startPoint y: 153, endPoint x: 257, endPoint y: 153, distance: 34.6
click at [257, 153] on div "Артикул: XQ12095" at bounding box center [274, 154] width 179 height 10
copy span "12095"
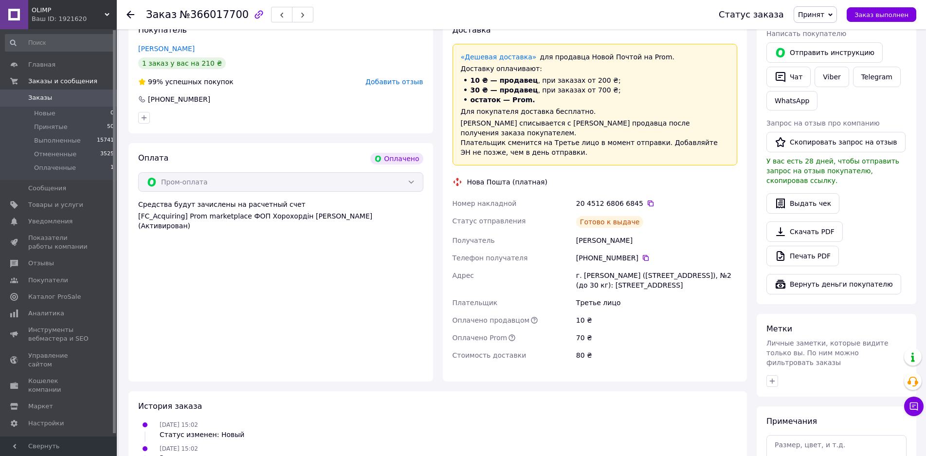
scroll to position [243, 0]
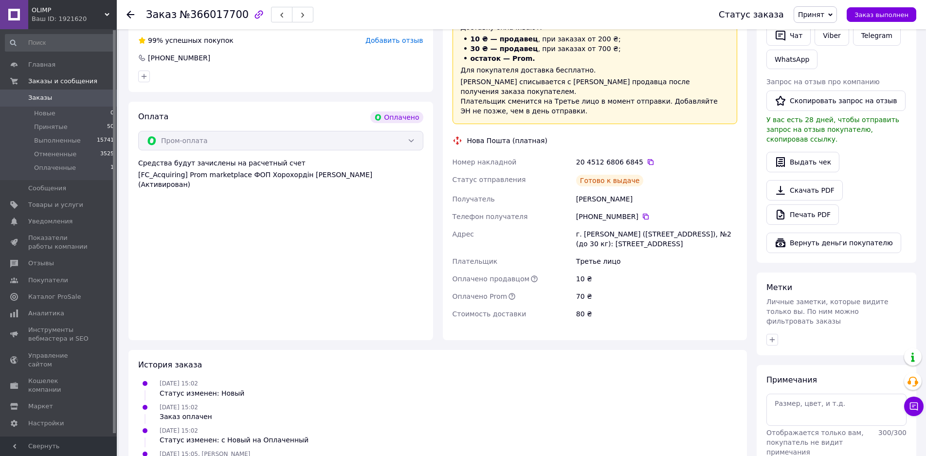
drag, startPoint x: 578, startPoint y: 192, endPoint x: 651, endPoint y: 190, distance: 73.0
click at [672, 190] on div "[PERSON_NAME]" at bounding box center [656, 199] width 165 height 18
copy div "[PERSON_NAME]"
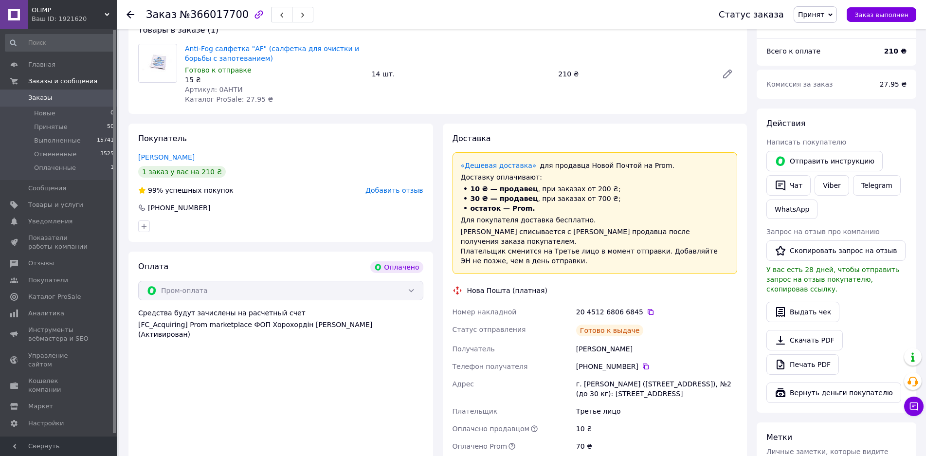
scroll to position [195, 0]
